Goal: Task Accomplishment & Management: Use online tool/utility

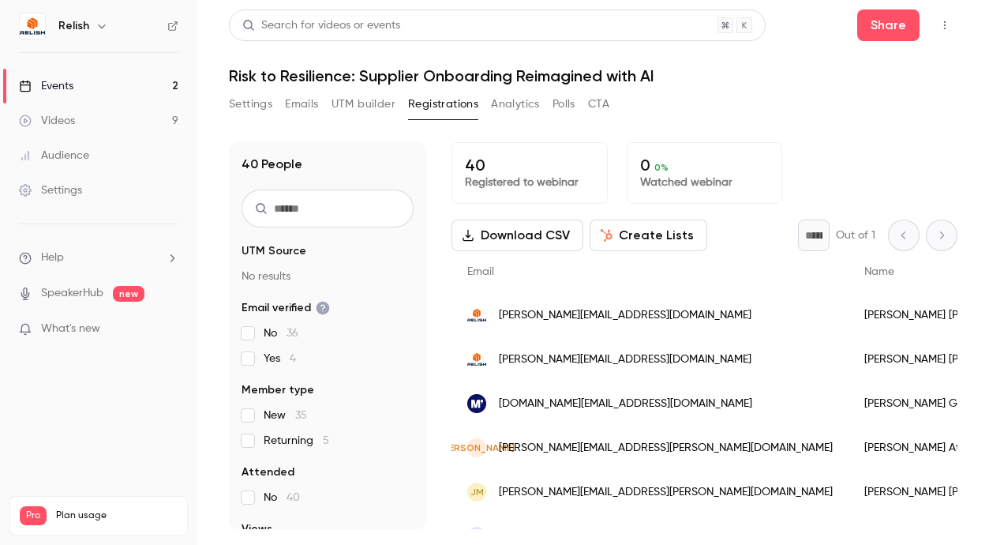
scroll to position [1532, 0]
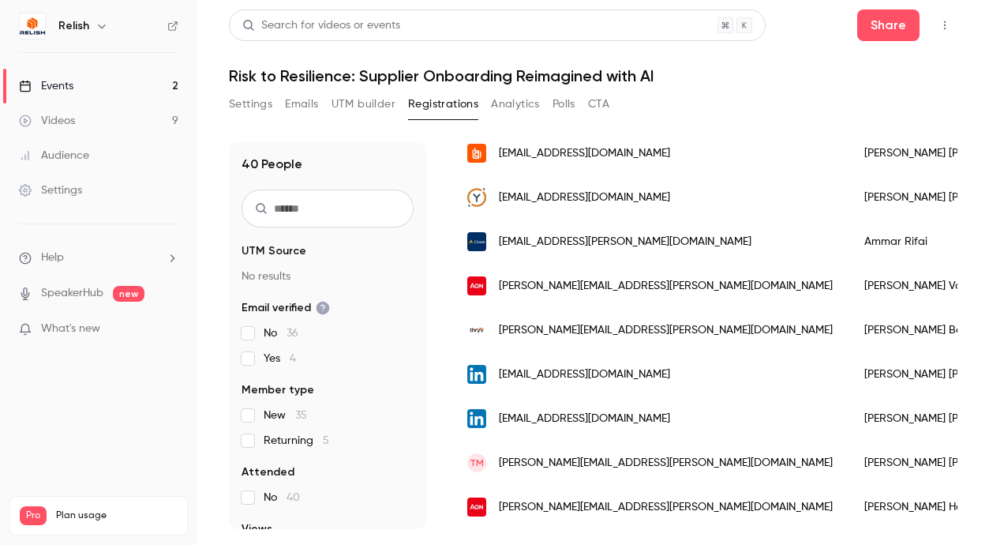
click at [55, 73] on link "Events 2" at bounding box center [98, 86] width 197 height 35
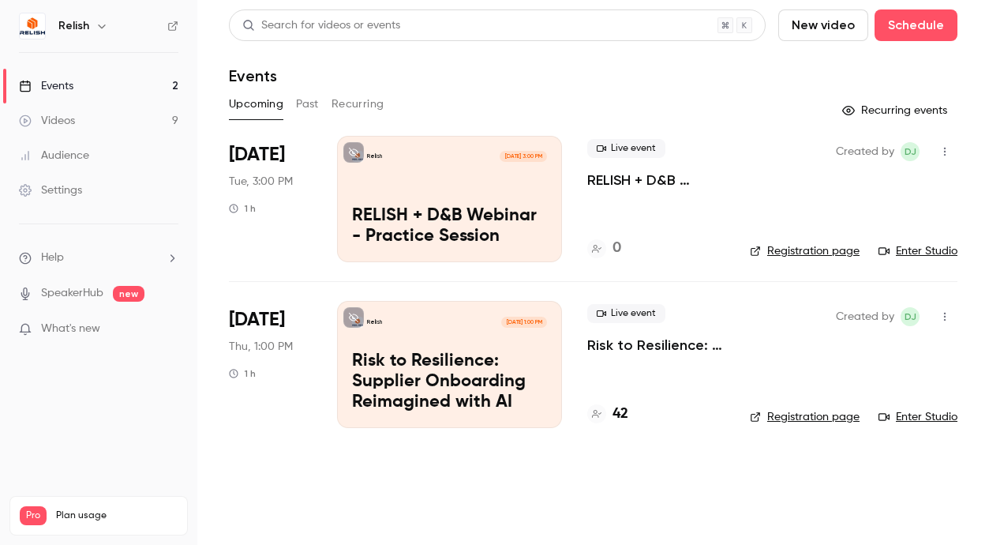
click at [924, 249] on link "Enter Studio" at bounding box center [918, 251] width 79 height 16
click at [950, 148] on icon "button" at bounding box center [944, 151] width 13 height 11
click at [840, 233] on div "Invite to Studio" at bounding box center [884, 233] width 120 height 16
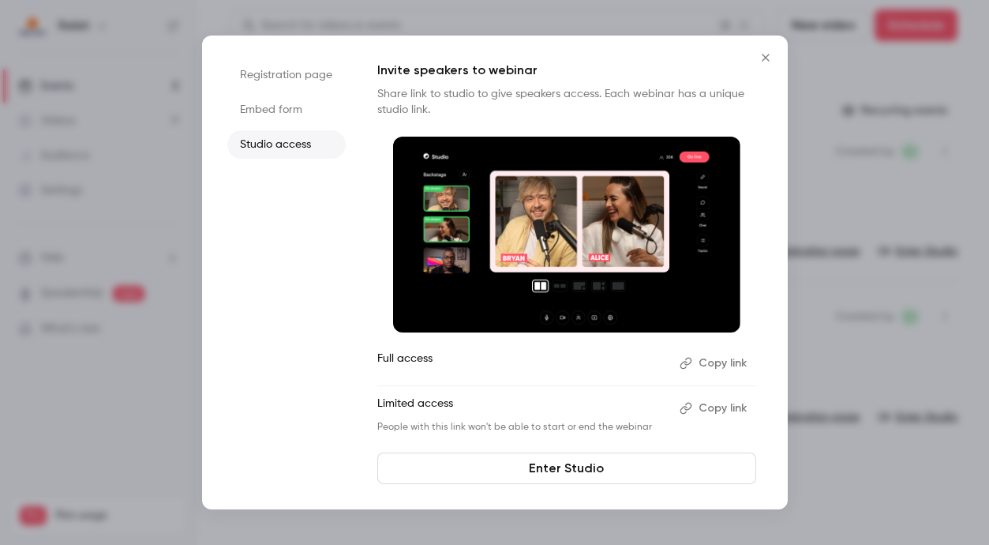
click at [719, 409] on button "Copy link" at bounding box center [714, 407] width 83 height 25
